Goal: Task Accomplishment & Management: Use online tool/utility

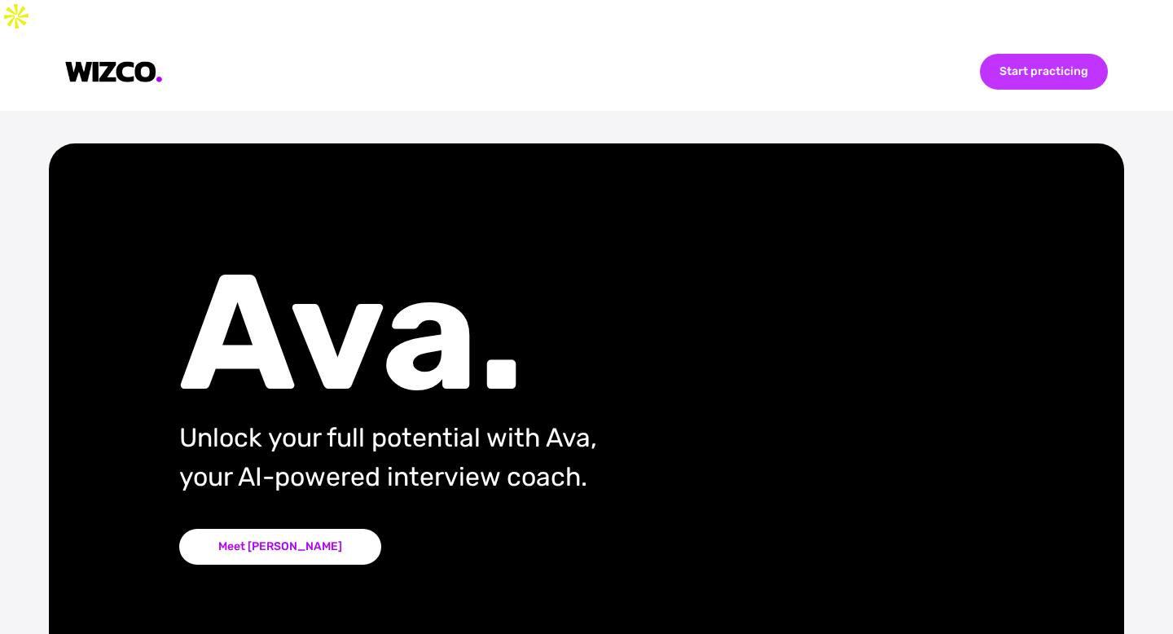
click at [1023, 54] on div "Start practicing" at bounding box center [1044, 72] width 128 height 36
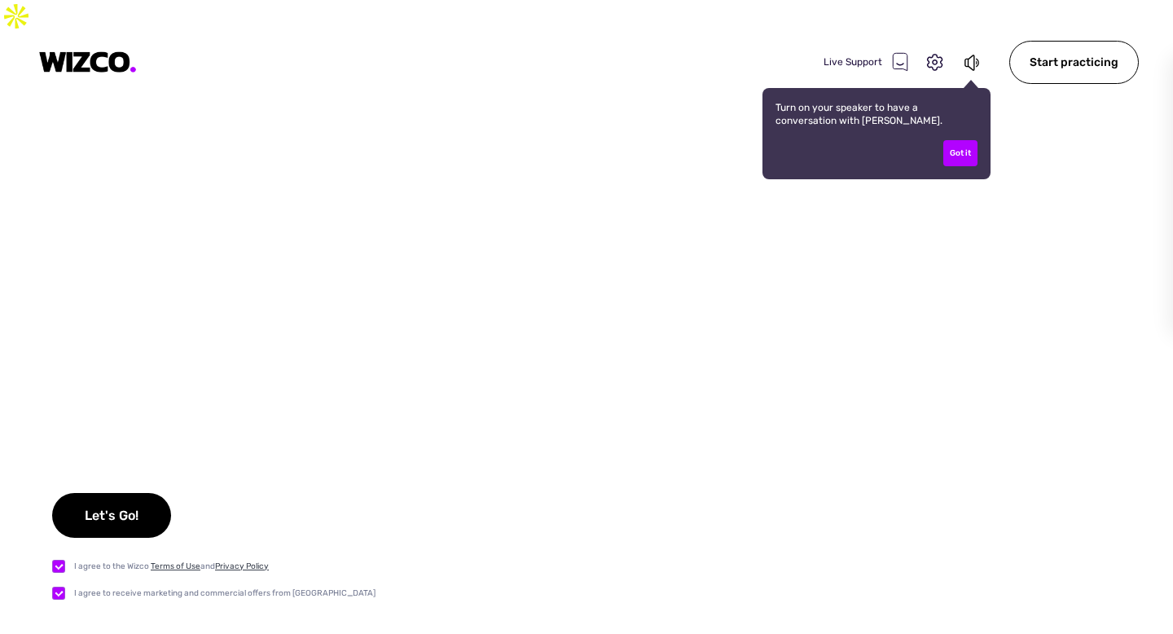
checkbox input "true"
click at [943, 54] on icon at bounding box center [934, 62] width 15 height 16
